Goal: Transaction & Acquisition: Purchase product/service

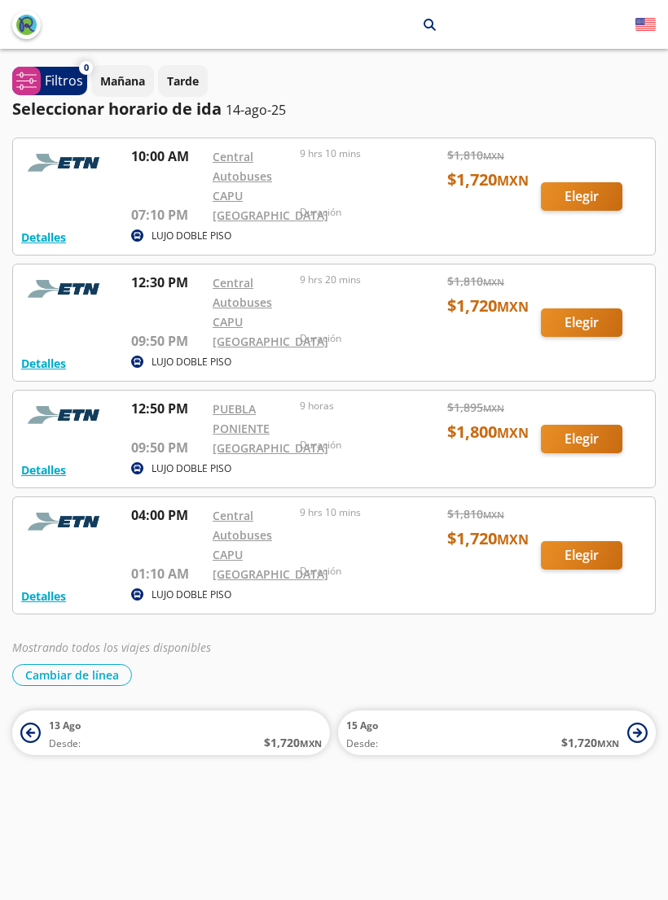
click at [578, 212] on div at bounding box center [334, 196] width 642 height 116
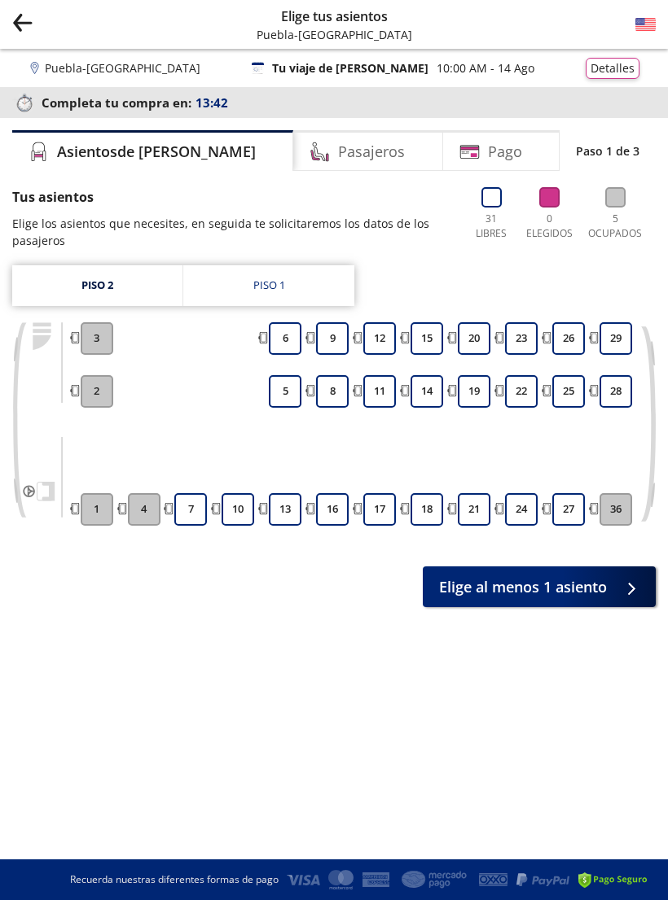
click at [239, 519] on button "10" at bounding box center [237, 509] width 33 height 33
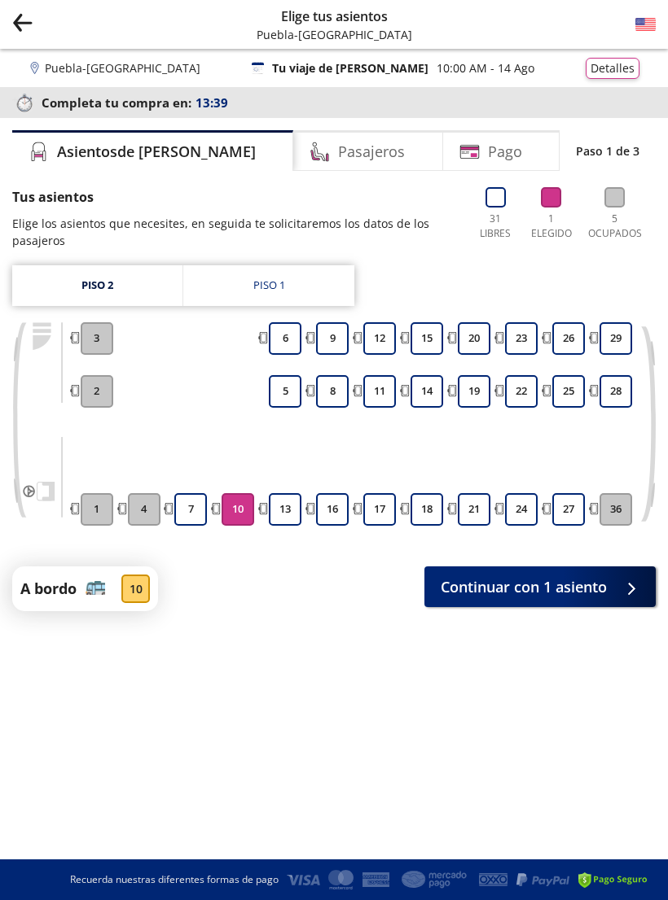
click at [466, 588] on span "Continuar con 1 asiento" at bounding box center [523, 587] width 166 height 22
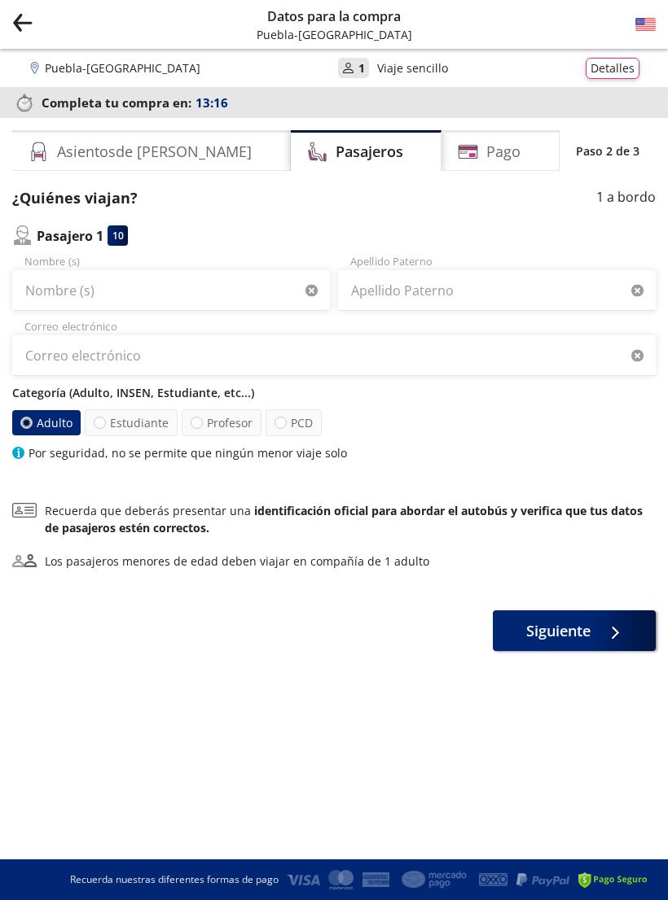
click at [25, 35] on button "Group 9 Created with Sketch." at bounding box center [22, 24] width 20 height 25
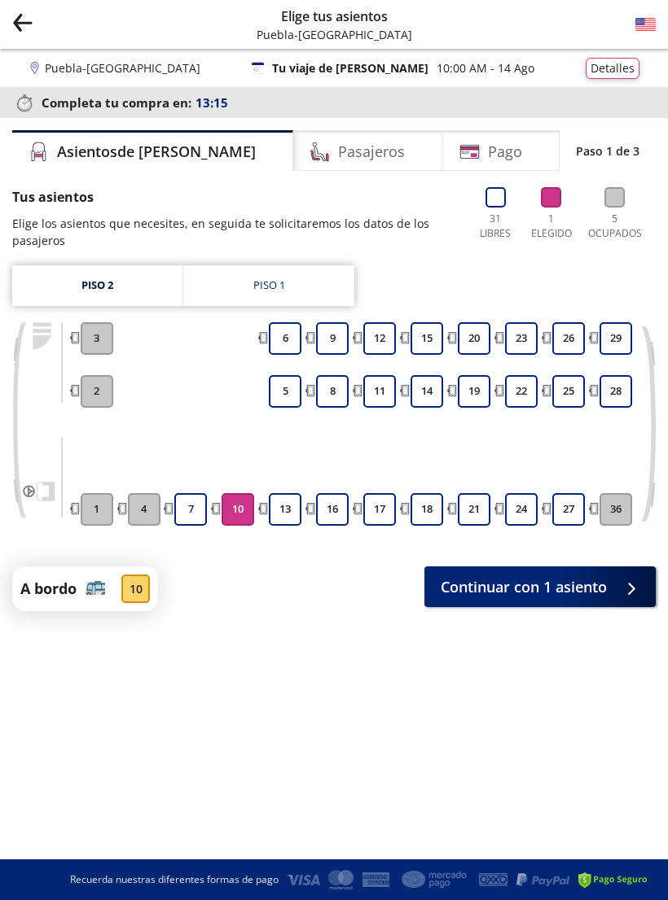
click at [30, 26] on icon "Group 9 Created with Sketch." at bounding box center [22, 22] width 20 height 20
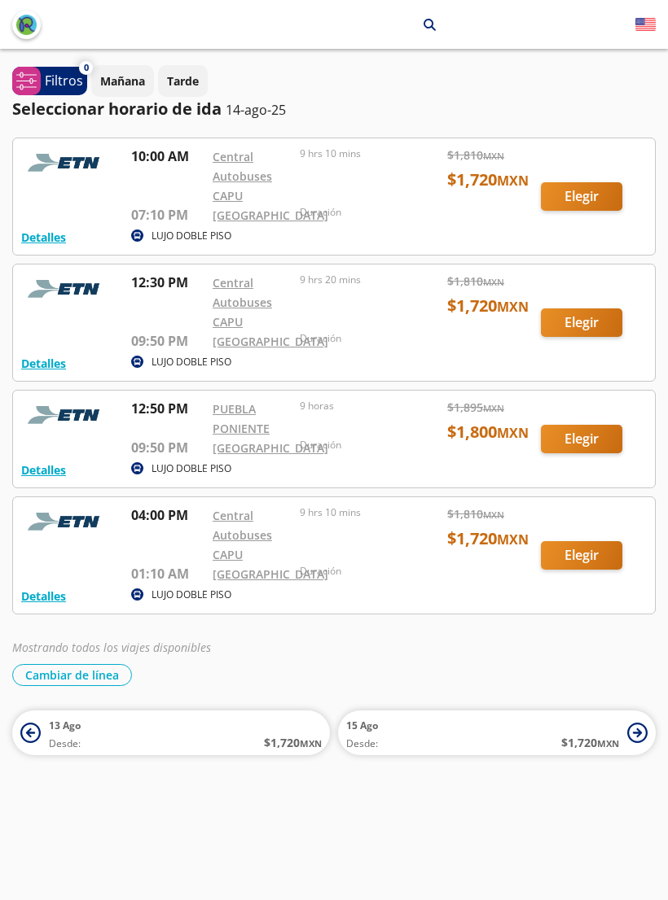
click at [576, 348] on div at bounding box center [334, 323] width 642 height 116
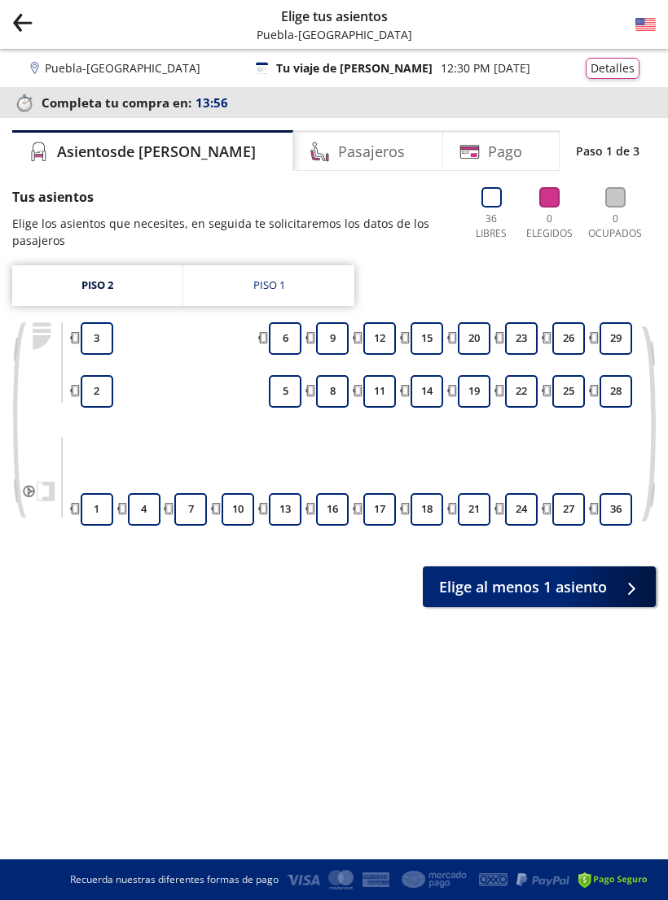
click at [237, 507] on button "10" at bounding box center [237, 509] width 33 height 33
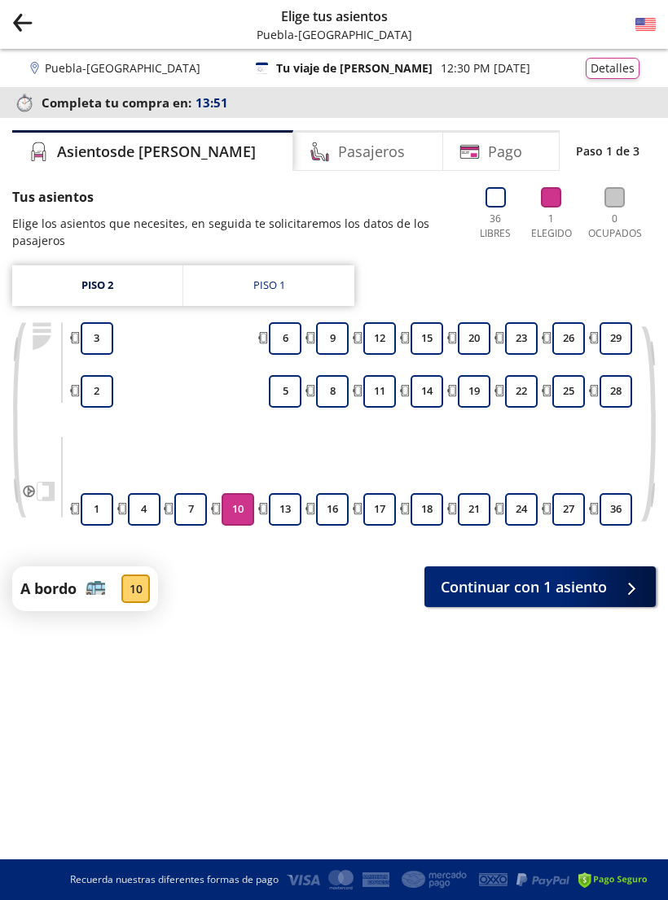
click at [460, 581] on span "Continuar con 1 asiento" at bounding box center [523, 587] width 166 height 22
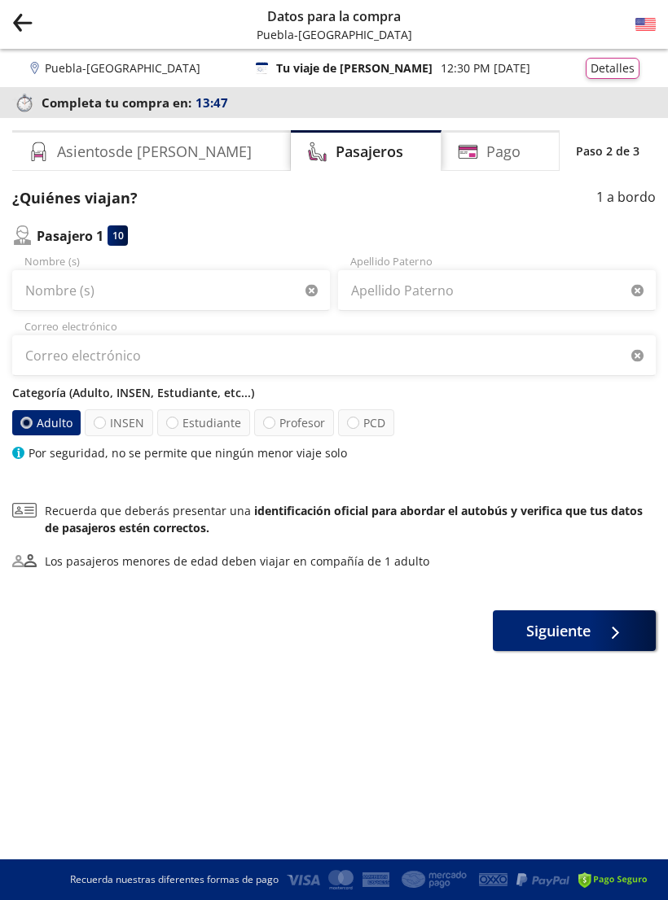
click at [120, 427] on label "INSEN" at bounding box center [119, 423] width 68 height 27
click at [105, 427] on input "INSEN" at bounding box center [99, 423] width 11 height 11
radio input "true"
radio input "false"
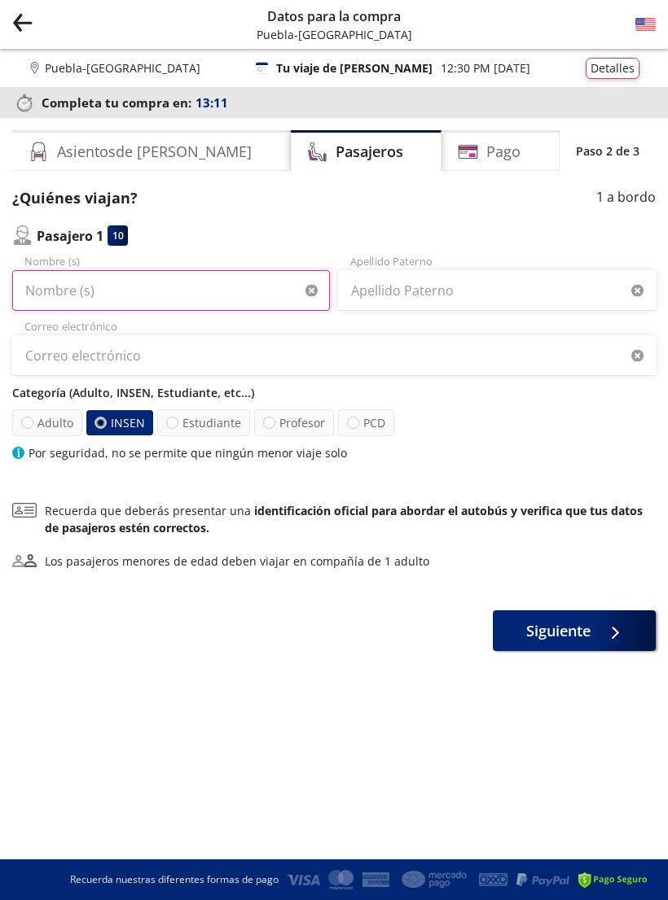
click at [145, 294] on input "Nombre (s)" at bounding box center [171, 290] width 318 height 41
type input "[PERSON_NAME]"
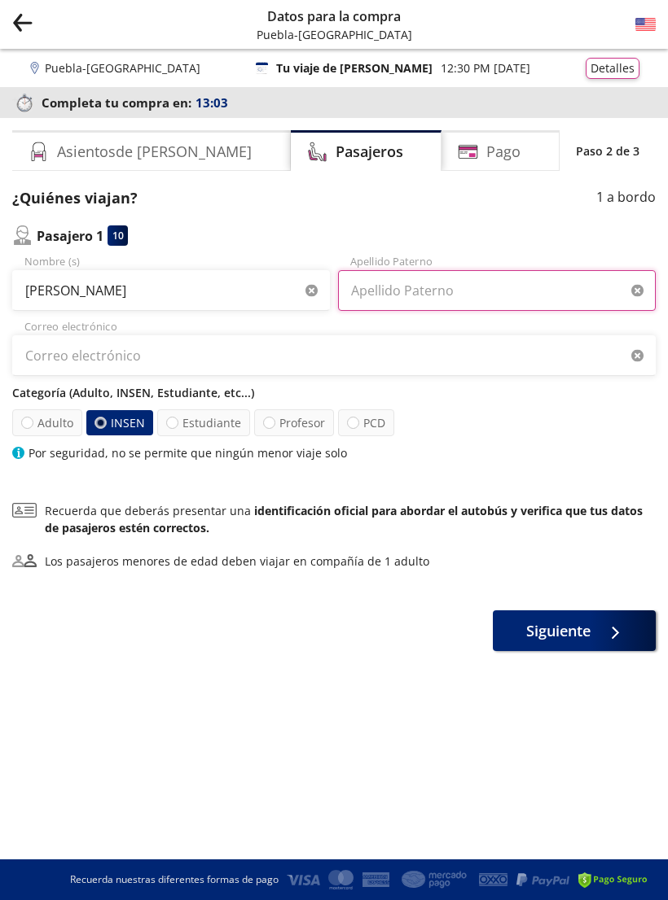
click at [440, 299] on input "Apellido Paterno" at bounding box center [497, 290] width 318 height 41
type input "De [PERSON_NAME]"
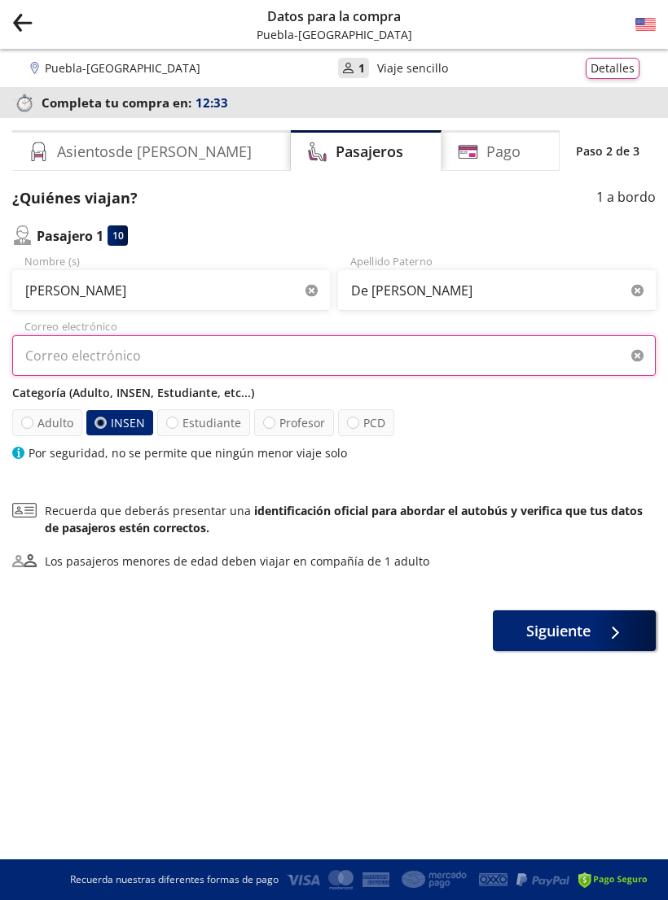
click at [137, 365] on input "Correo electrónico" at bounding box center [333, 355] width 643 height 41
type input "[EMAIL_ADDRESS][DOMAIN_NAME]"
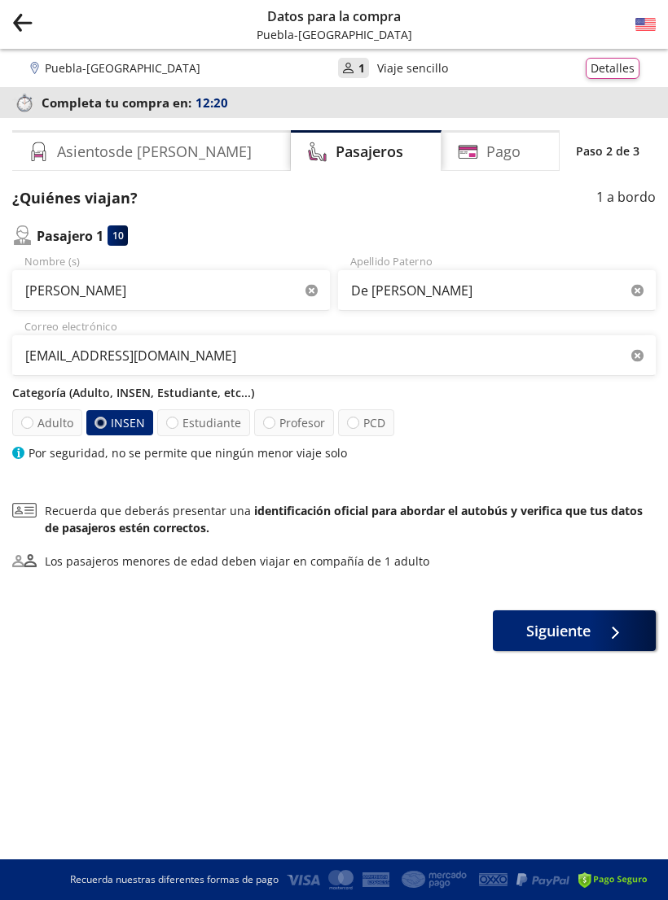
click at [559, 638] on span "Siguiente" at bounding box center [558, 631] width 64 height 22
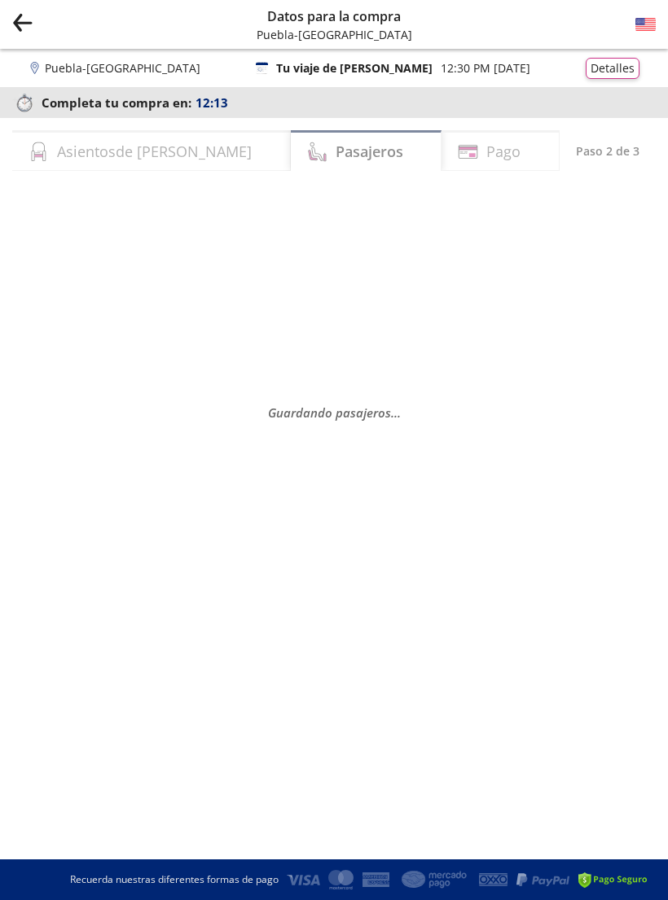
select select "MX"
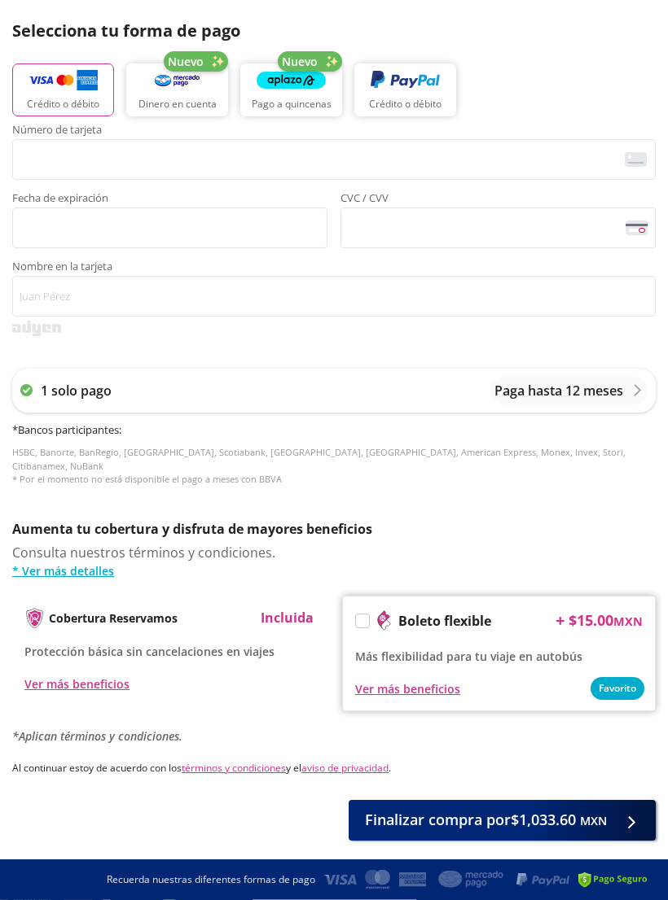
scroll to position [542, 0]
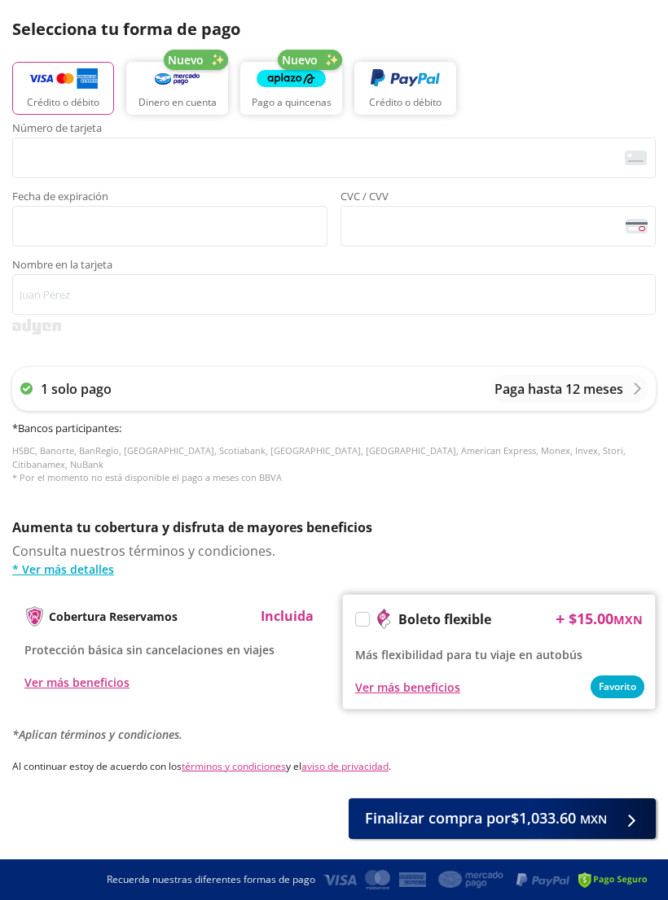
click at [366, 613] on label at bounding box center [362, 619] width 13 height 13
click at [366, 617] on input "Boleto flexible" at bounding box center [361, 622] width 11 height 11
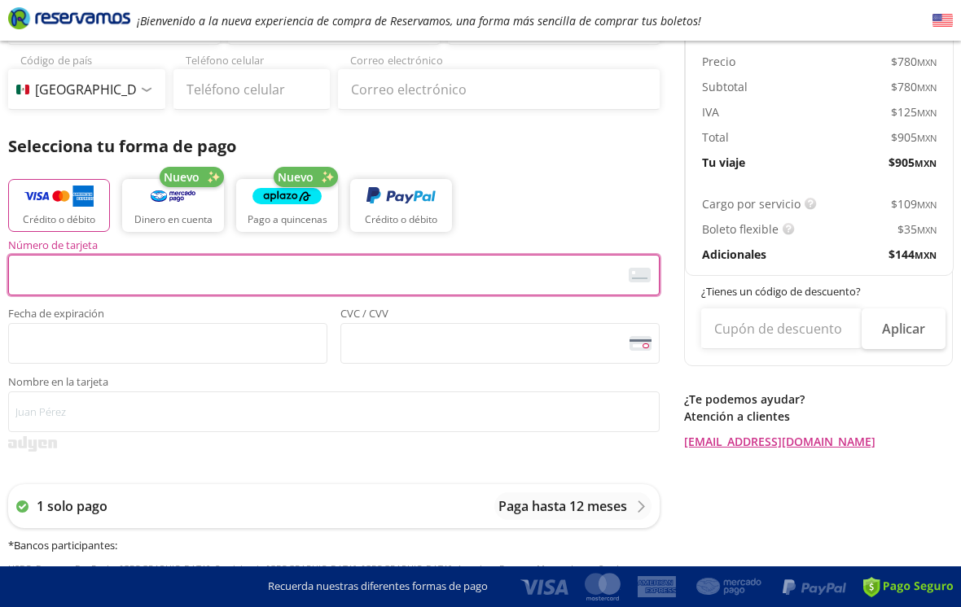
scroll to position [245, 0]
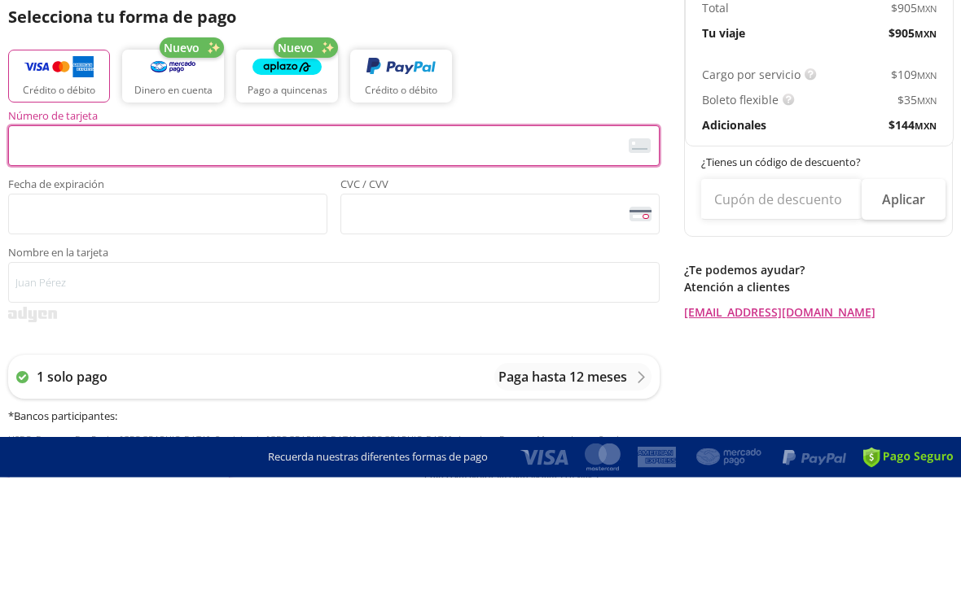
click at [67, 185] on img "button" at bounding box center [58, 197] width 69 height 24
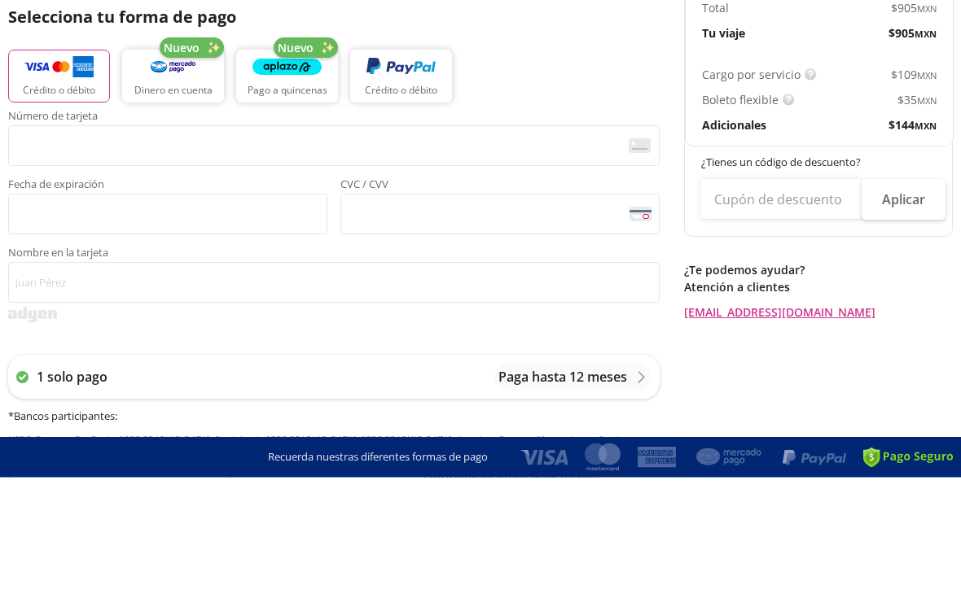
scroll to position [375, 0]
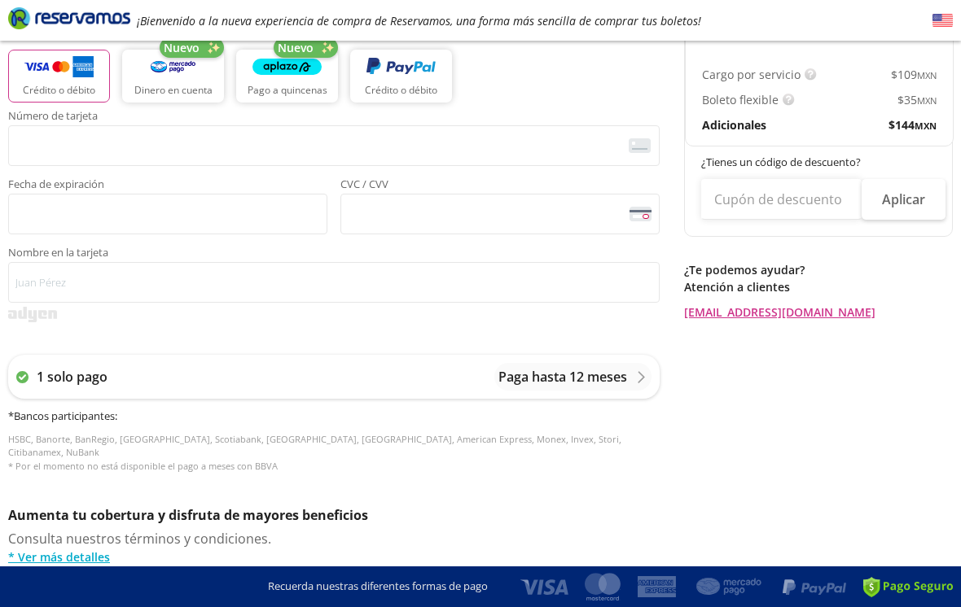
click at [70, 78] on img "button" at bounding box center [58, 67] width 69 height 24
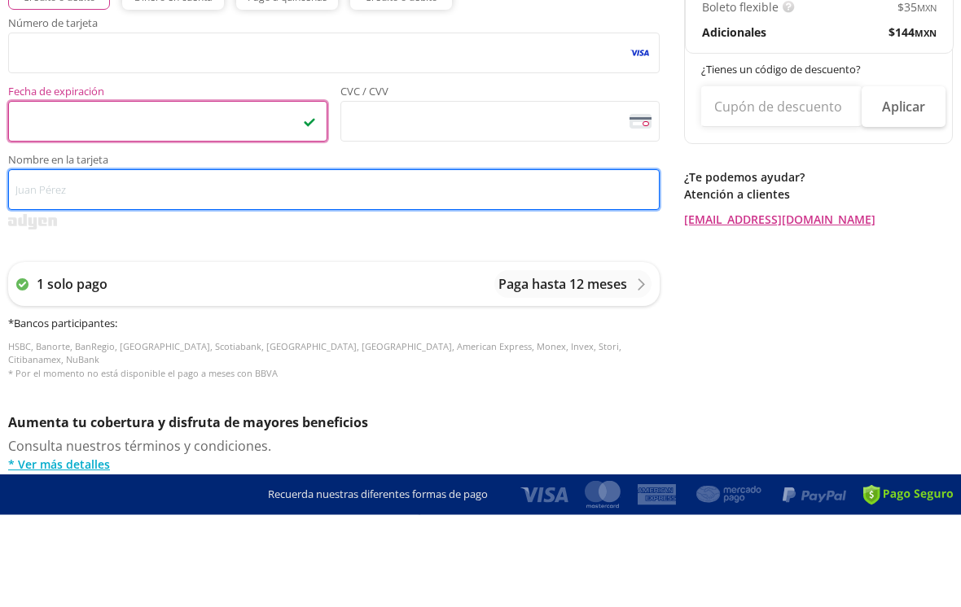
click at [118, 262] on input "Nombre en la tarjeta" at bounding box center [333, 282] width 651 height 41
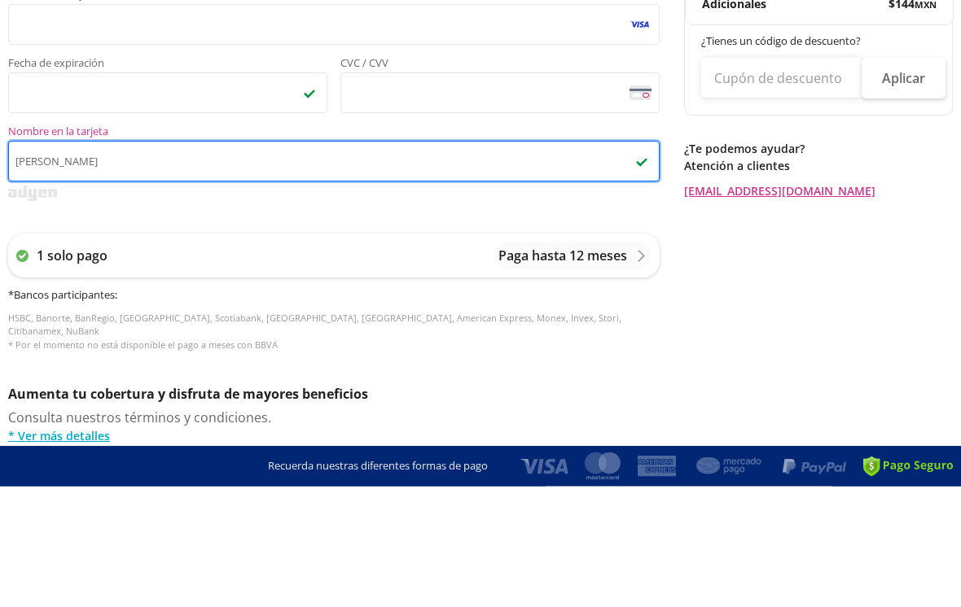
type input "[PERSON_NAME]"
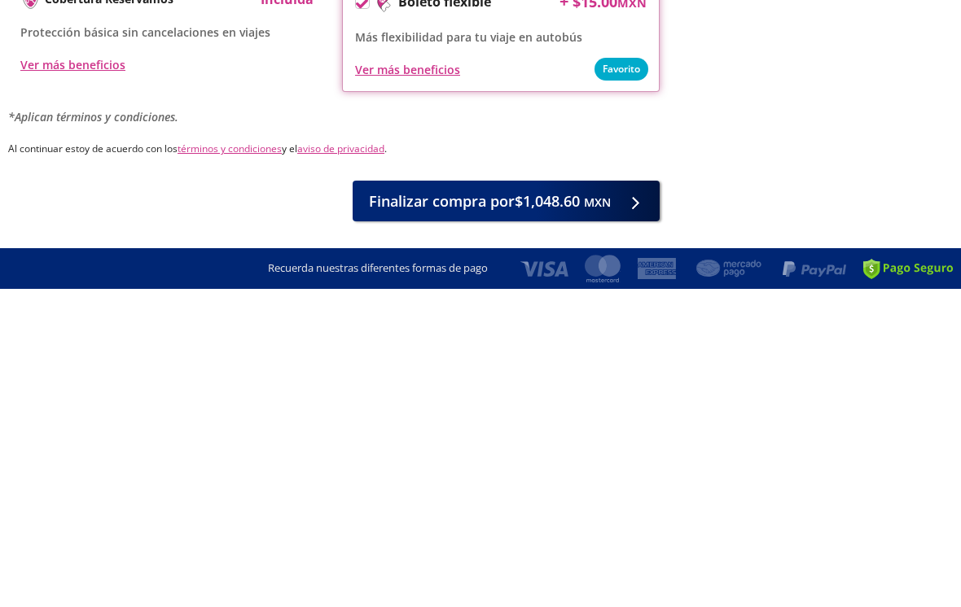
scroll to position [694, 0]
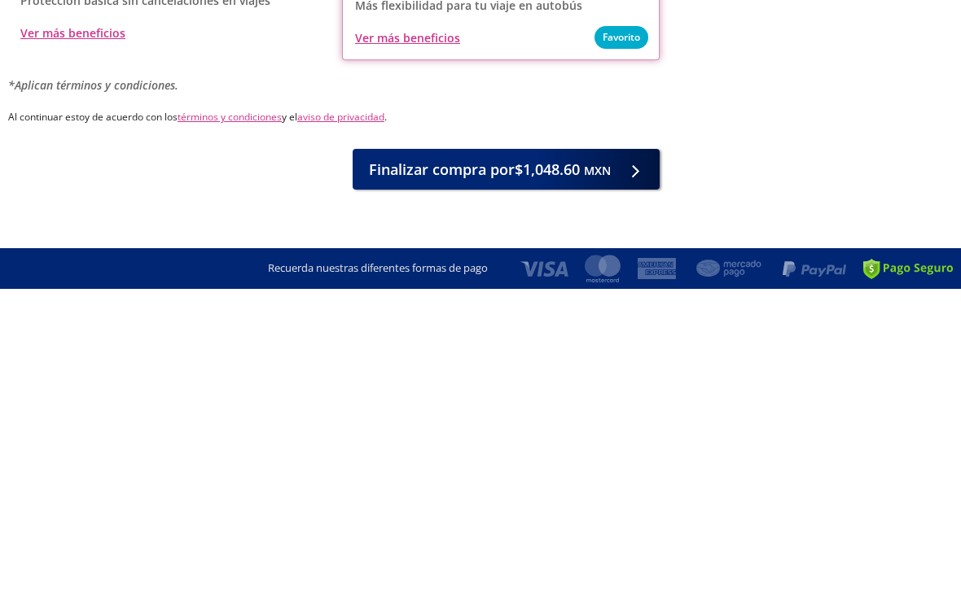
click at [446, 477] on span "Finalizar compra por $1,048.60 MXN" at bounding box center [490, 488] width 242 height 22
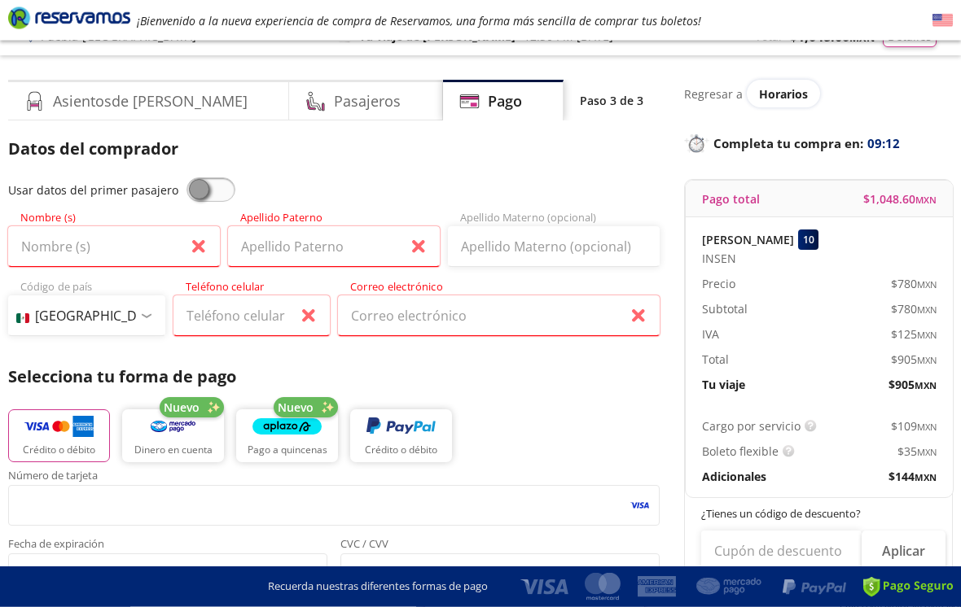
scroll to position [11, 0]
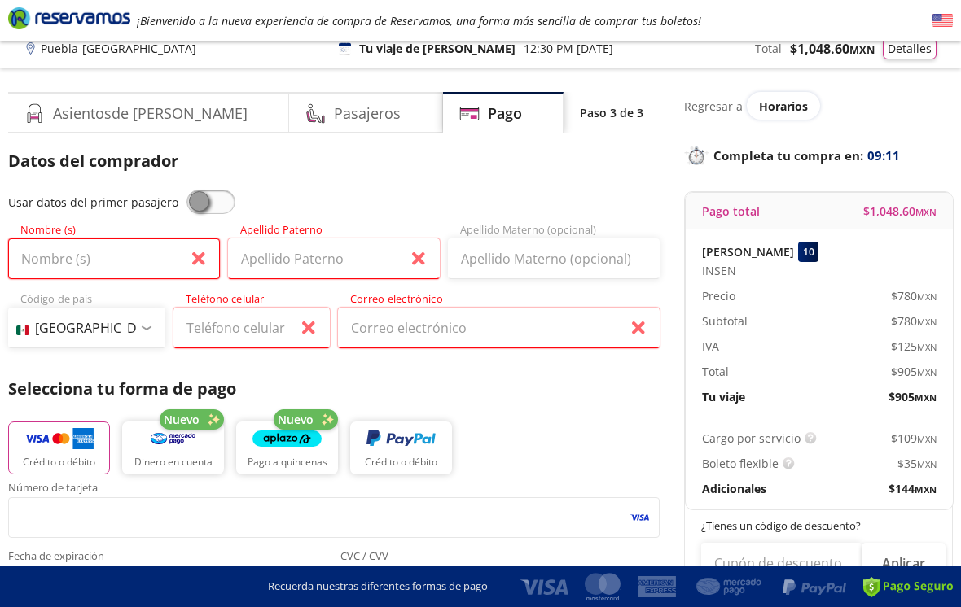
click at [121, 254] on input "Nombre (s)" at bounding box center [114, 259] width 212 height 41
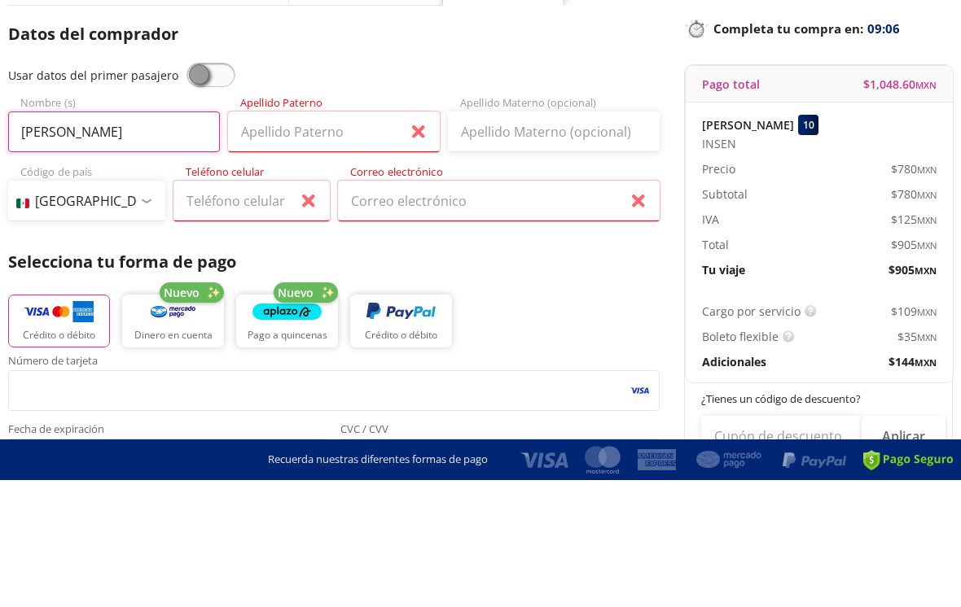
type input "[PERSON_NAME]"
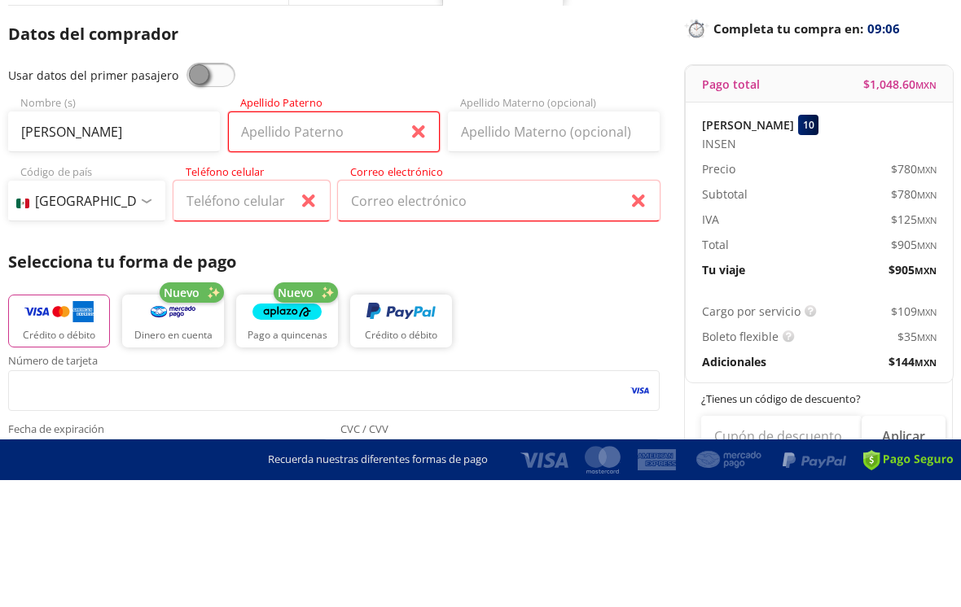
click at [353, 239] on input "Apellido Paterno" at bounding box center [334, 259] width 212 height 41
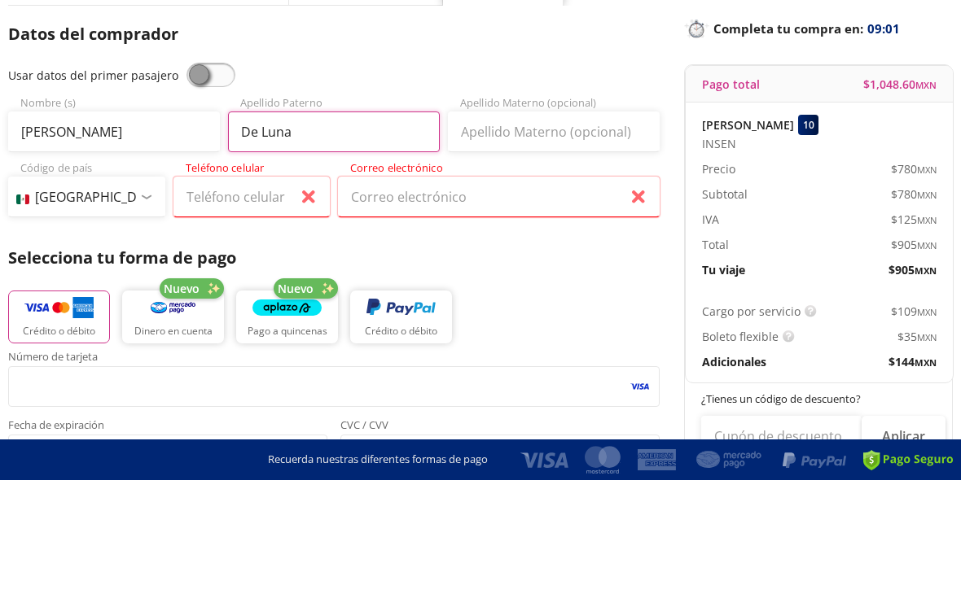
type input "De Luna"
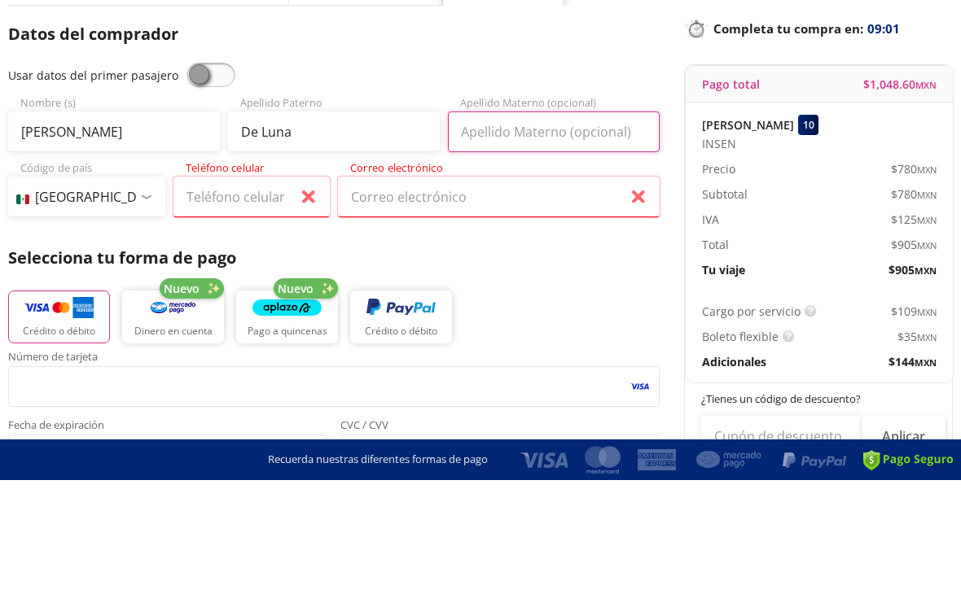
click at [562, 239] on input "Apellido Materno (opcional)" at bounding box center [554, 259] width 212 height 41
type input "[PERSON_NAME]"
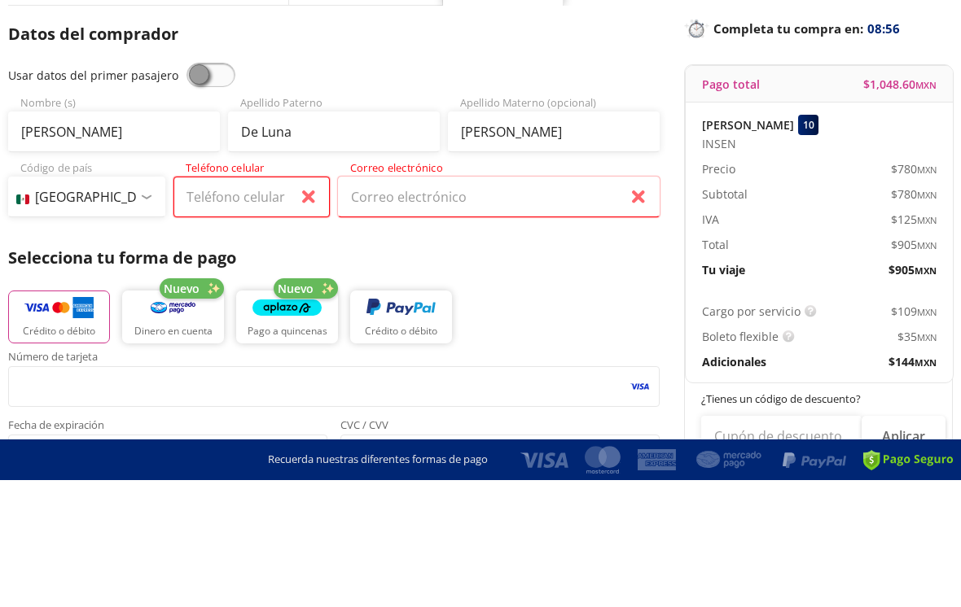
click at [233, 304] on input "Teléfono celular" at bounding box center [251, 324] width 157 height 41
type input "[PHONE_NUMBER]"
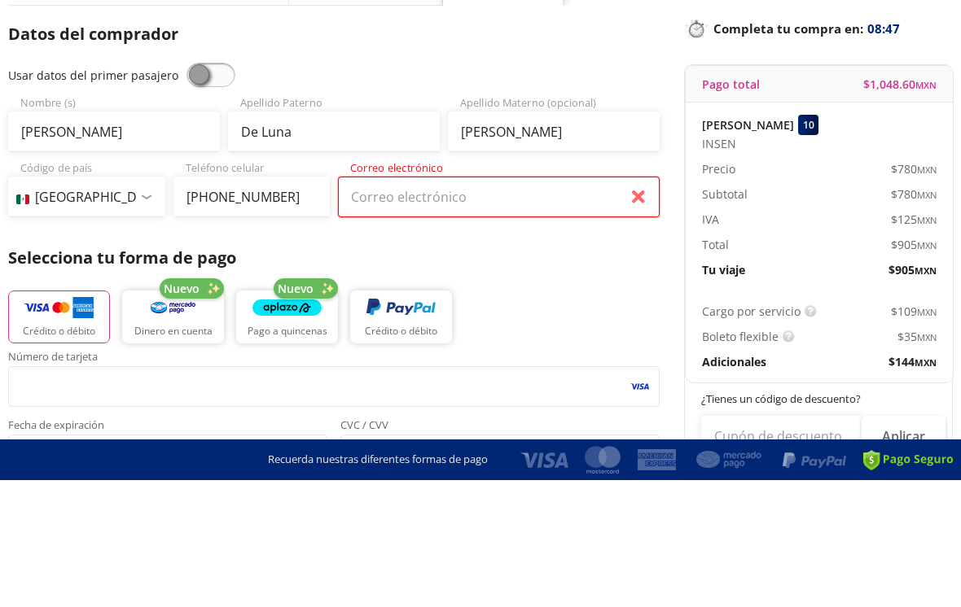
click at [477, 304] on input "Correo electrónico" at bounding box center [499, 324] width 322 height 41
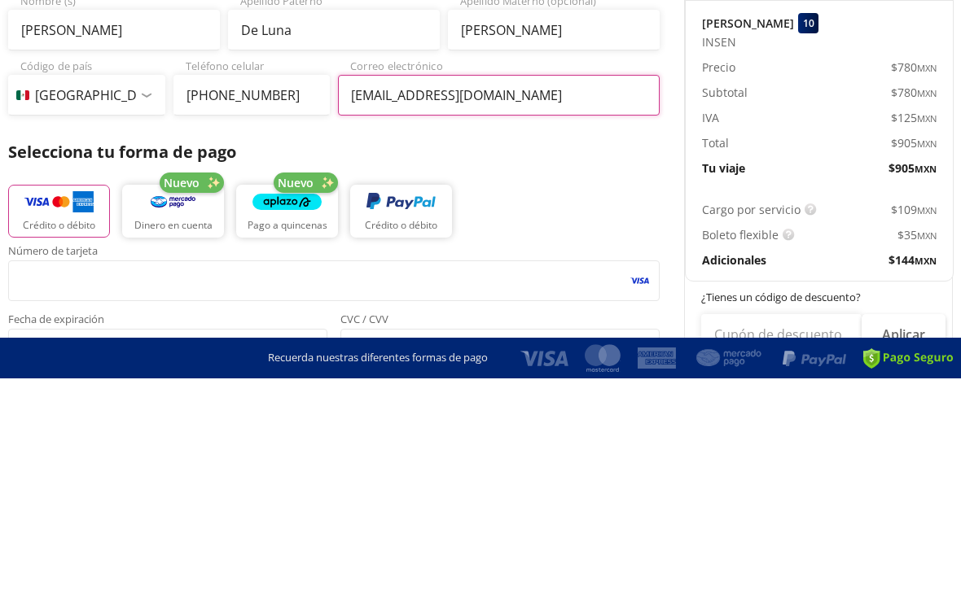
type input "[EMAIL_ADDRESS][DOMAIN_NAME]"
click at [559, 369] on p "Selecciona tu forma de pago" at bounding box center [333, 381] width 651 height 24
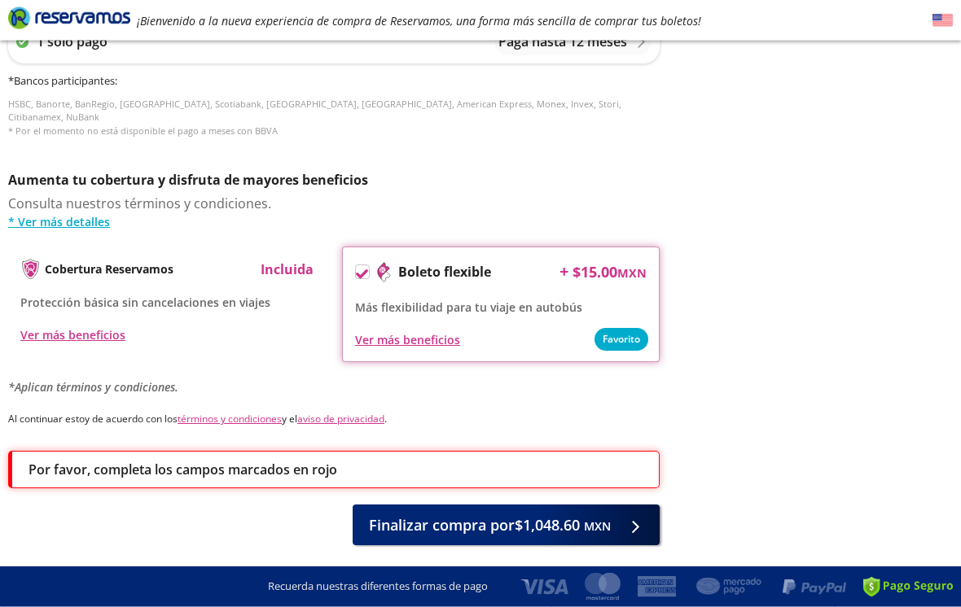
scroll to position [723, 0]
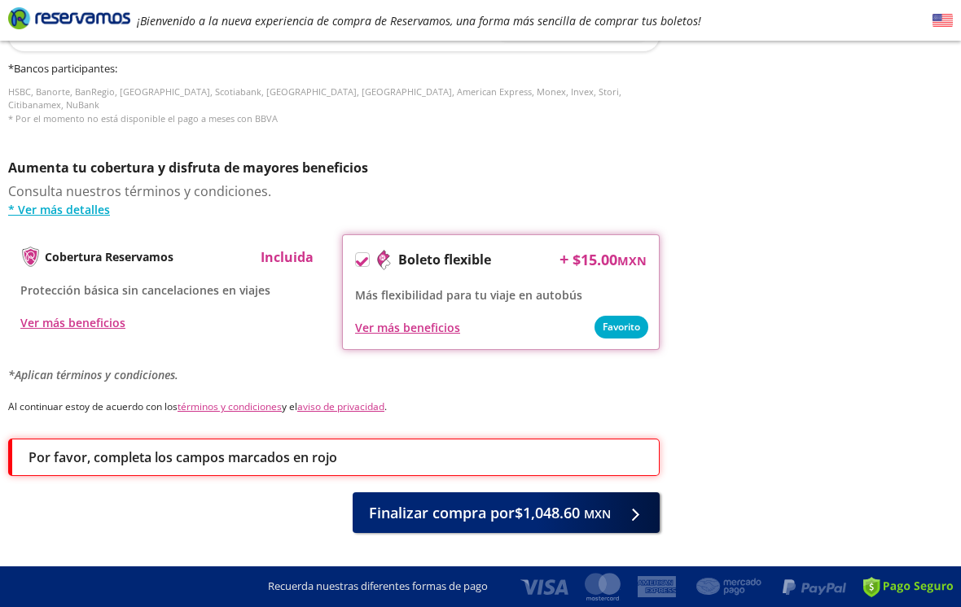
click at [445, 502] on span "Finalizar compra por $1,048.60 MXN" at bounding box center [490, 513] width 242 height 22
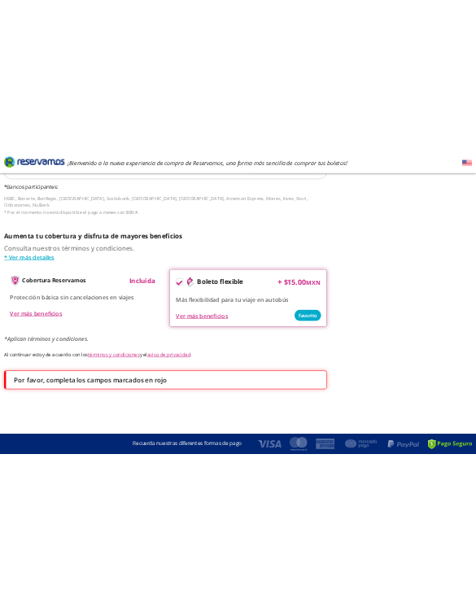
scroll to position [0, 0]
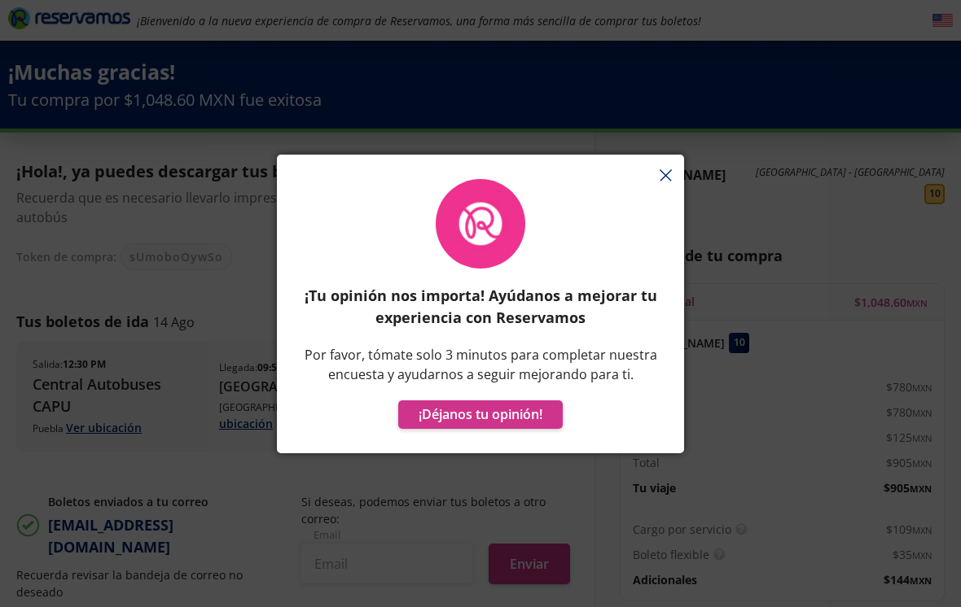
click at [659, 183] on div "¡Tu opinión nos importa! Ayúdanos a mejorar tu experiencia con Reservamos Por f…" at bounding box center [480, 312] width 407 height 283
click at [663, 180] on button "button" at bounding box center [665, 177] width 12 height 20
